Goal: Entertainment & Leisure: Consume media (video, audio)

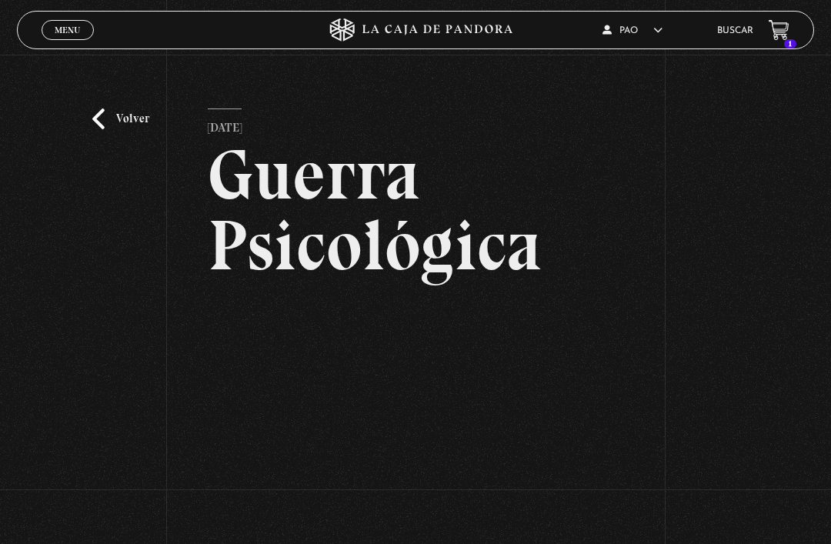
scroll to position [77, 0]
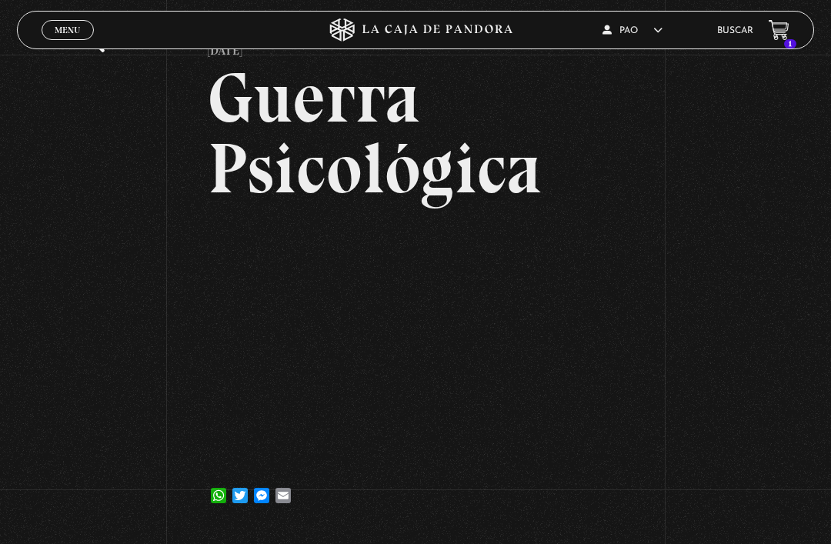
click at [47, 32] on link "Menu Cerrar" at bounding box center [68, 30] width 52 height 20
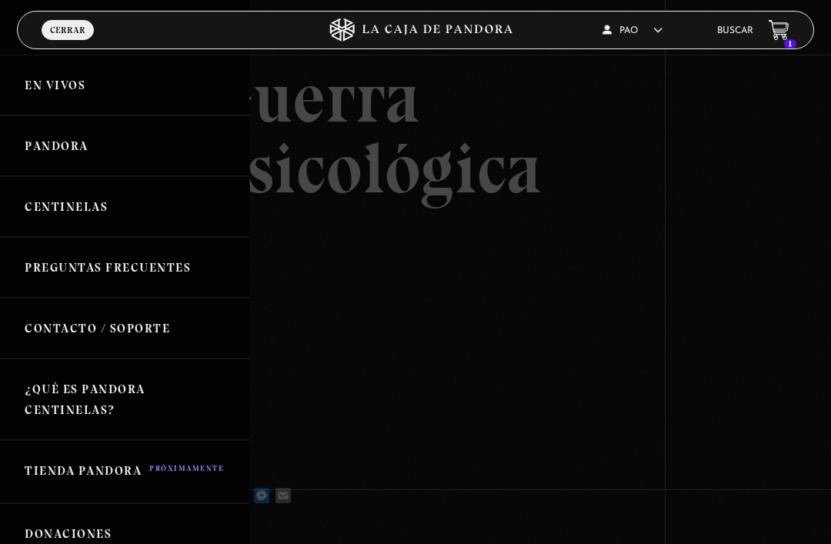
click at [28, 104] on link "En vivos" at bounding box center [124, 85] width 249 height 61
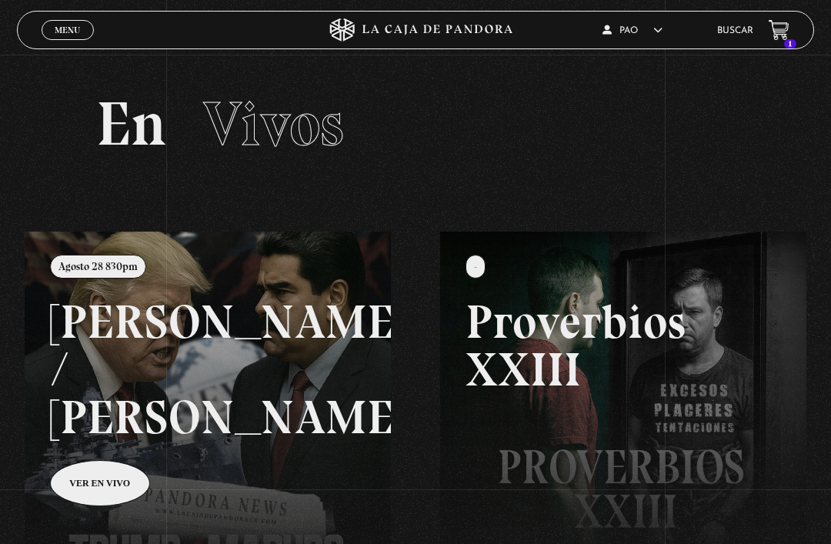
click at [78, 35] on span "Menu" at bounding box center [67, 29] width 25 height 9
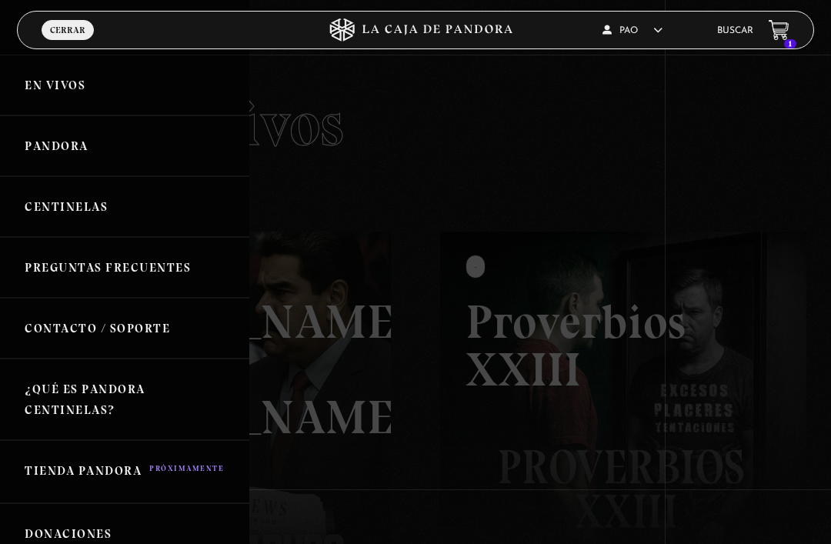
click at [137, 215] on link "Centinelas" at bounding box center [124, 206] width 249 height 61
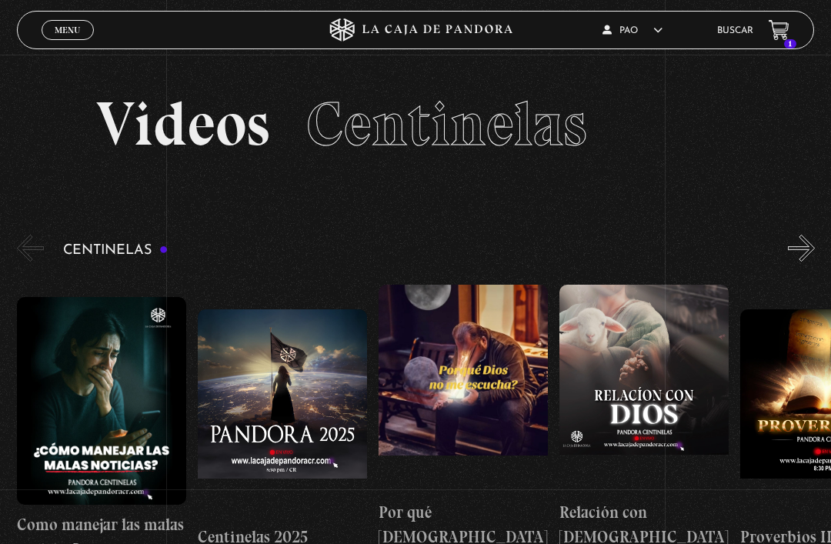
click at [71, 35] on span "Menu" at bounding box center [67, 29] width 25 height 9
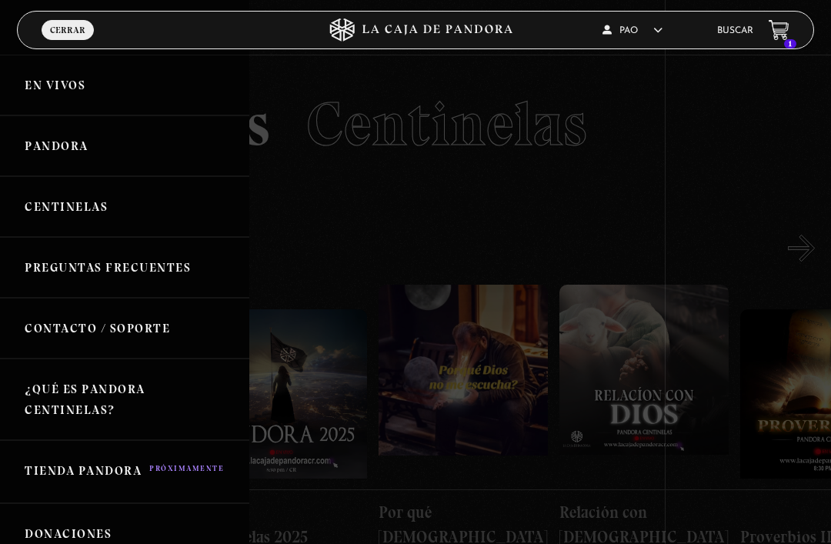
click at [101, 156] on link "Pandora" at bounding box center [124, 145] width 249 height 61
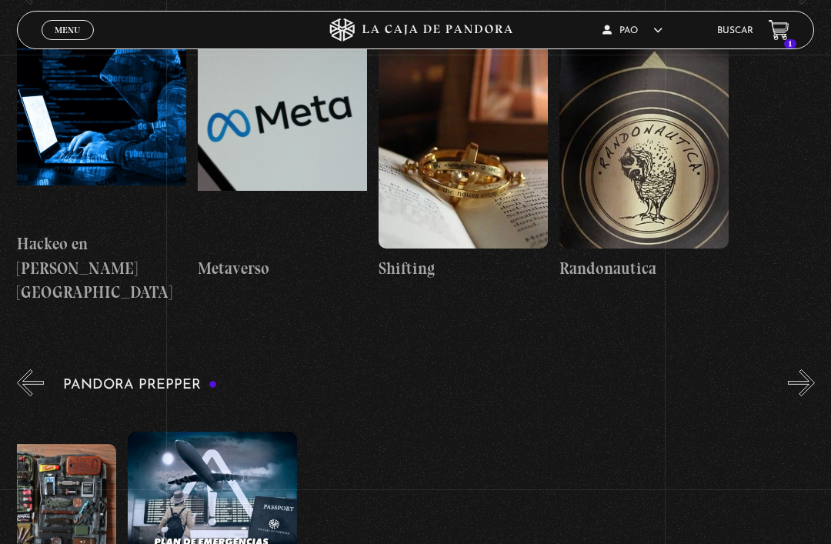
scroll to position [0, 1154]
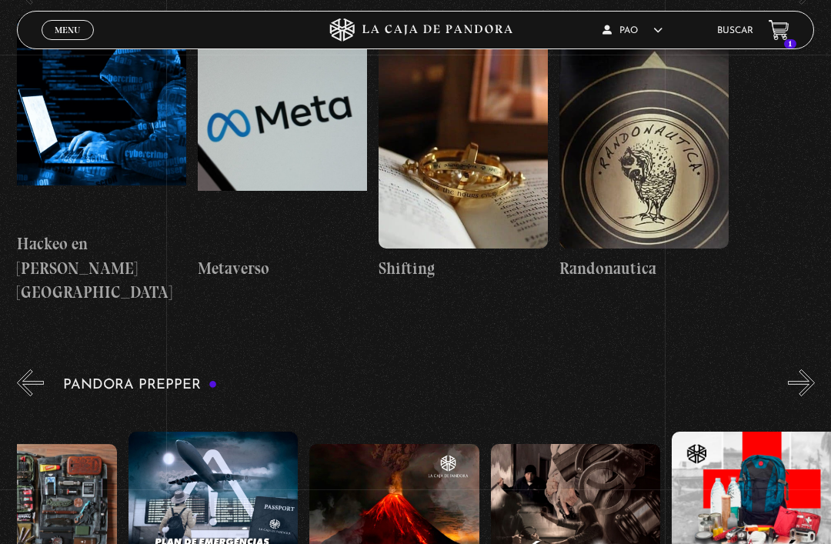
click at [654, 444] on figure at bounding box center [575, 548] width 169 height 208
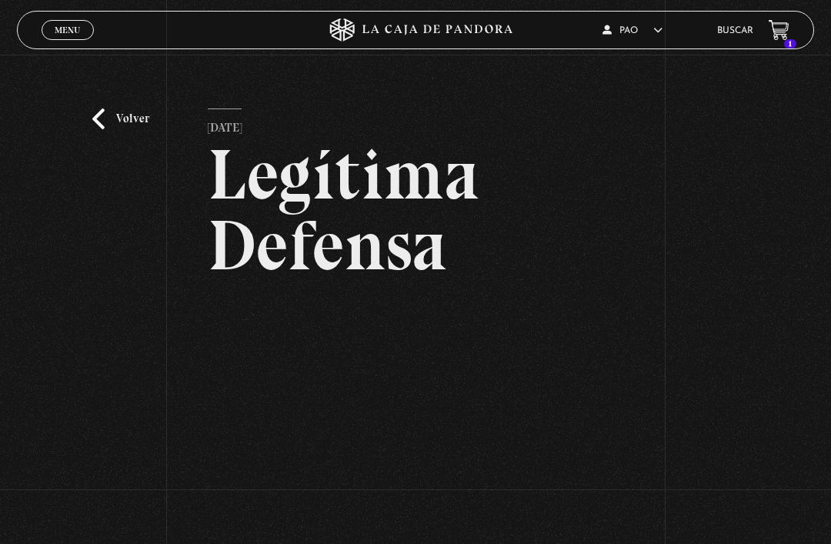
click at [120, 121] on link "Volver" at bounding box center [120, 118] width 57 height 21
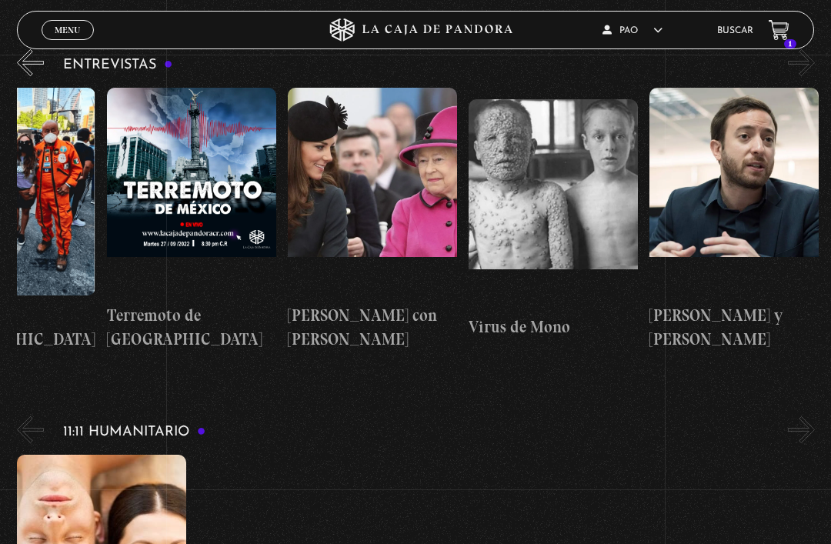
scroll to position [5279, 0]
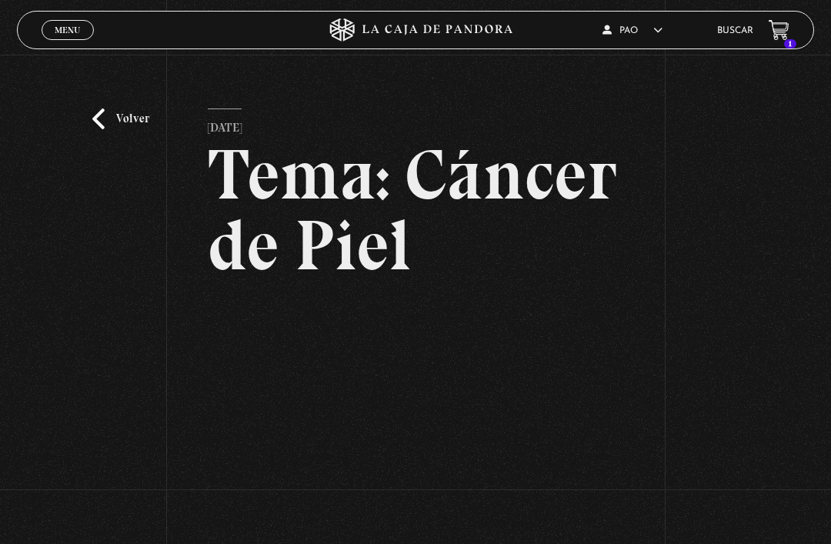
click at [123, 129] on link "Volver" at bounding box center [120, 118] width 57 height 21
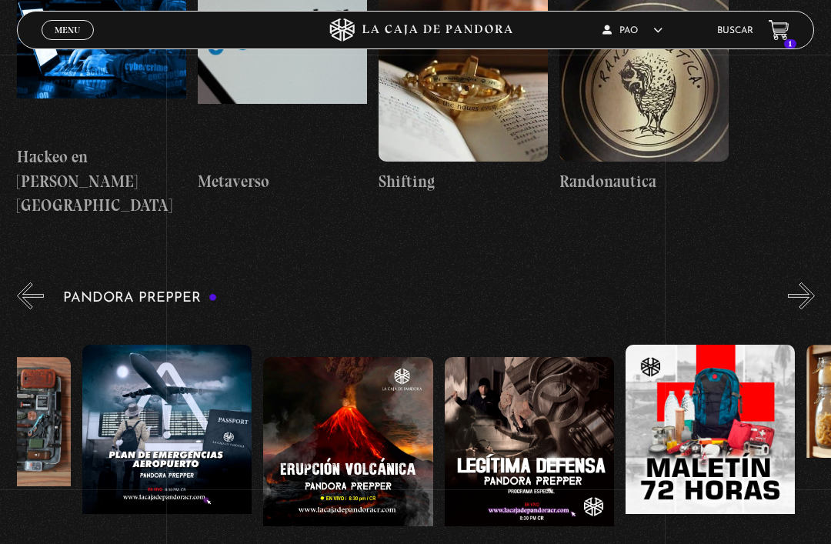
scroll to position [0, 1203]
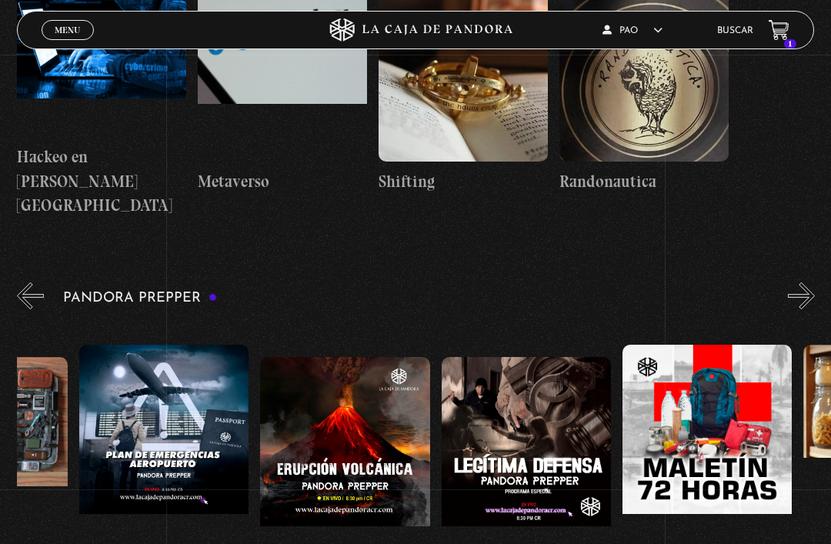
click at [187, 345] on figure at bounding box center [163, 449] width 169 height 208
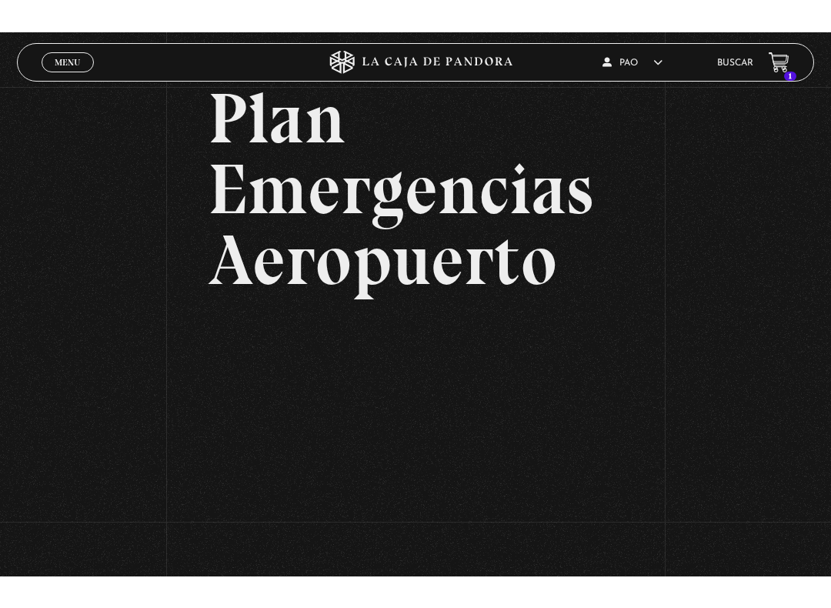
scroll to position [15, 0]
